Goal: Task Accomplishment & Management: Complete application form

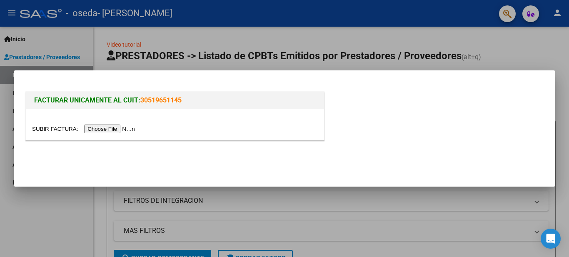
click at [104, 130] on input "file" at bounding box center [84, 128] width 105 height 9
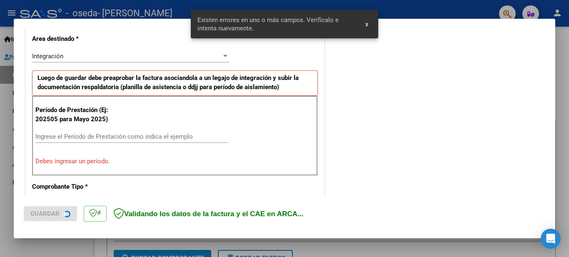
scroll to position [206, 0]
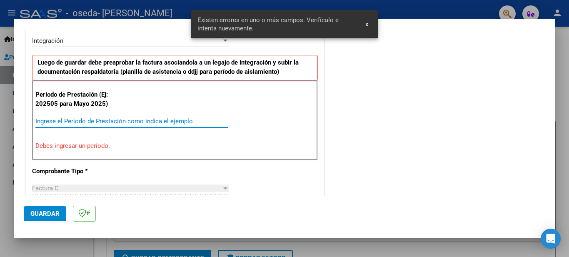
click at [97, 121] on input "Ingrese el Período de Prestación como indica el ejemplo" at bounding box center [131, 120] width 192 height 7
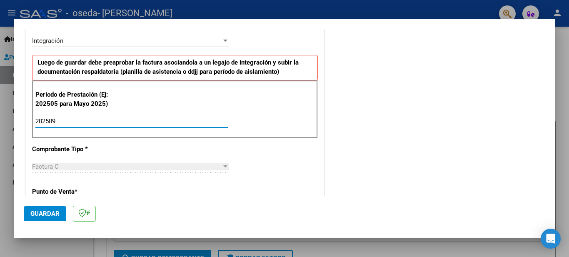
type input "202509"
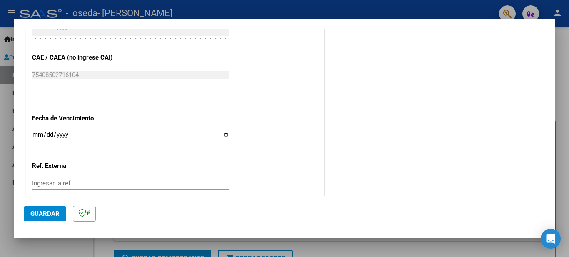
scroll to position [544, 0]
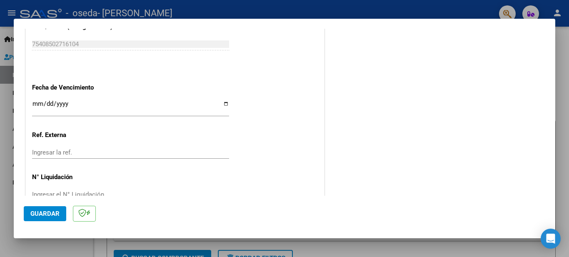
click at [223, 104] on input "Ingresar la fecha" at bounding box center [130, 106] width 197 height 13
type input "[DATE]"
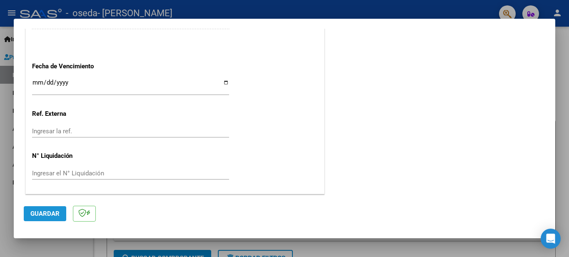
click at [53, 214] on span "Guardar" at bounding box center [44, 213] width 29 height 7
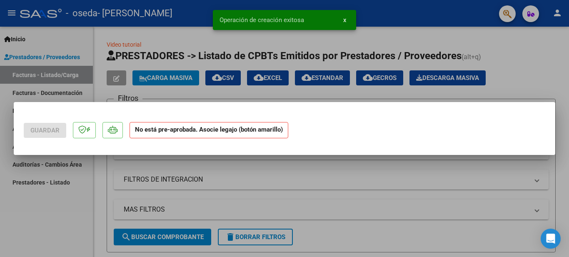
scroll to position [0, 0]
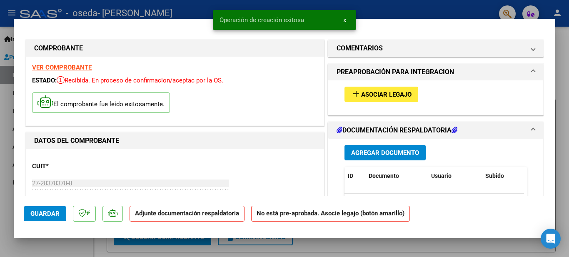
click at [354, 92] on mat-icon "add" at bounding box center [356, 94] width 10 height 10
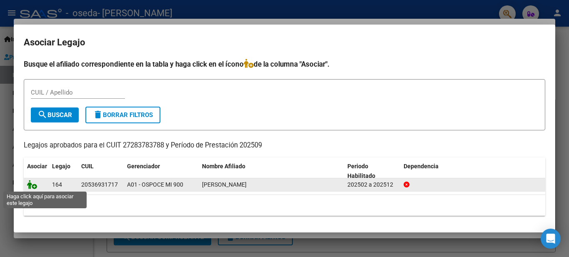
click at [32, 186] on icon at bounding box center [32, 184] width 10 height 9
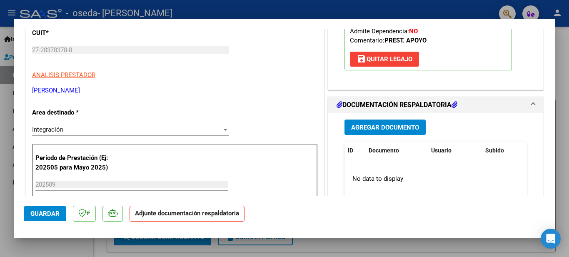
scroll to position [150, 0]
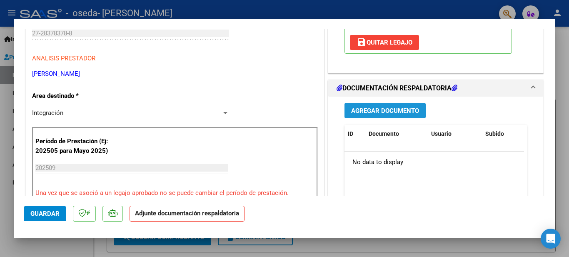
click at [371, 109] on span "Agregar Documento" at bounding box center [385, 110] width 68 height 7
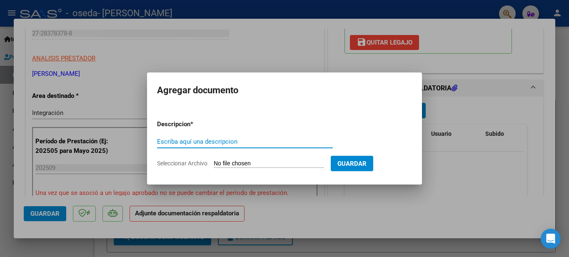
click at [236, 145] on input "Escriba aquí una descripcion" at bounding box center [245, 141] width 176 height 7
type input "ASISTENCIA"
click at [230, 161] on input "Seleccionar Archivo" at bounding box center [269, 164] width 110 height 8
type input "C:\fakepath\WhatsApp Image [DATE] 15.51.14.jpeg"
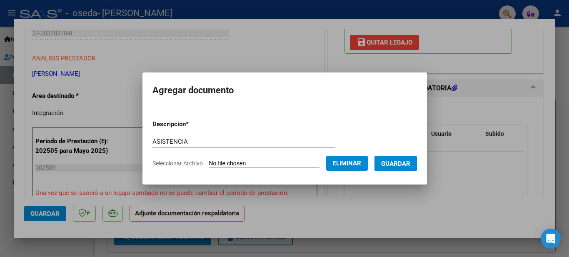
click at [409, 167] on span "Guardar" at bounding box center [395, 163] width 29 height 7
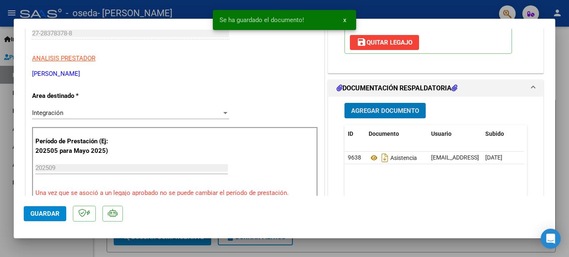
click at [47, 219] on button "Guardar" at bounding box center [45, 213] width 42 height 15
click at [45, 216] on span "Guardar" at bounding box center [44, 213] width 29 height 7
click at [5, 181] on div at bounding box center [284, 128] width 569 height 257
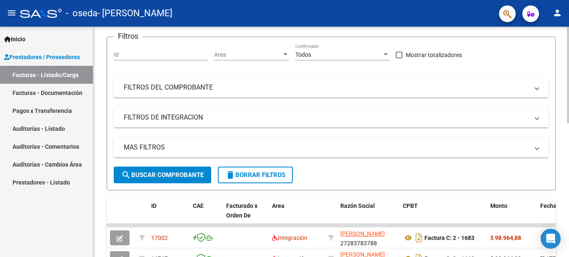
click at [568, 157] on div at bounding box center [568, 110] width 2 height 97
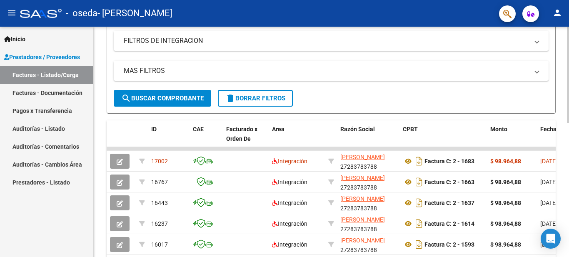
click at [568, 188] on div at bounding box center [568, 143] width 2 height 97
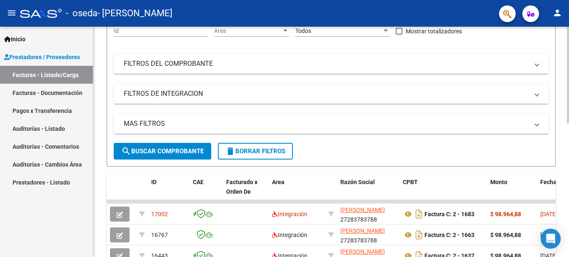
click at [567, 75] on div at bounding box center [568, 120] width 2 height 97
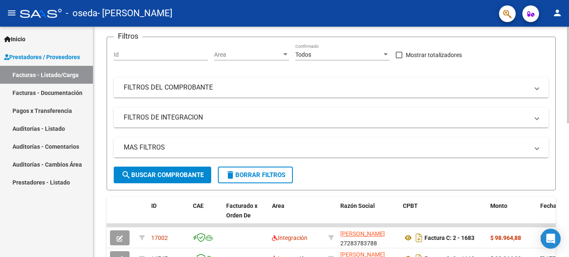
scroll to position [0, 0]
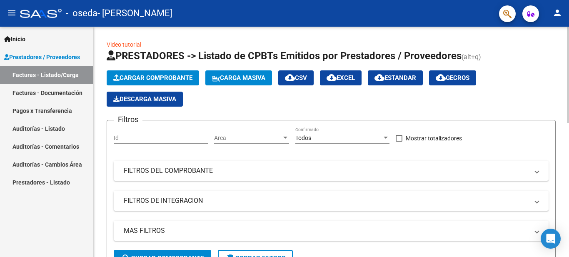
click at [566, 14] on div "menu - [PERSON_NAME] [PERSON_NAME] person Inicio Instructivos Contacto OS Prest…" at bounding box center [284, 128] width 569 height 257
click at [231, 75] on span "Carga Masiva" at bounding box center [238, 77] width 53 height 7
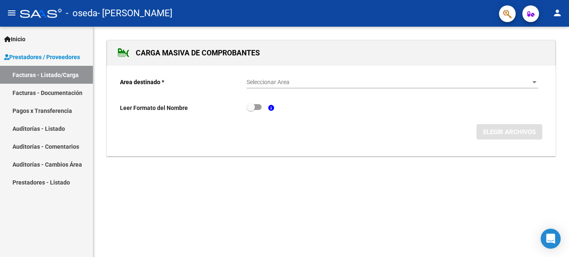
click at [568, 79] on div "CARGA MASIVA DE COMPROBANTES Area destinado * Seleccionar Area Seleccionar Area…" at bounding box center [330, 106] width 475 height 159
click at [82, 94] on link "Facturas - Documentación" at bounding box center [46, 93] width 93 height 18
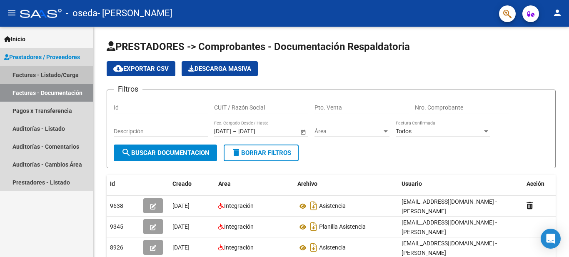
click at [27, 75] on link "Facturas - Listado/Carga" at bounding box center [46, 75] width 93 height 18
